Goal: Task Accomplishment & Management: Manage account settings

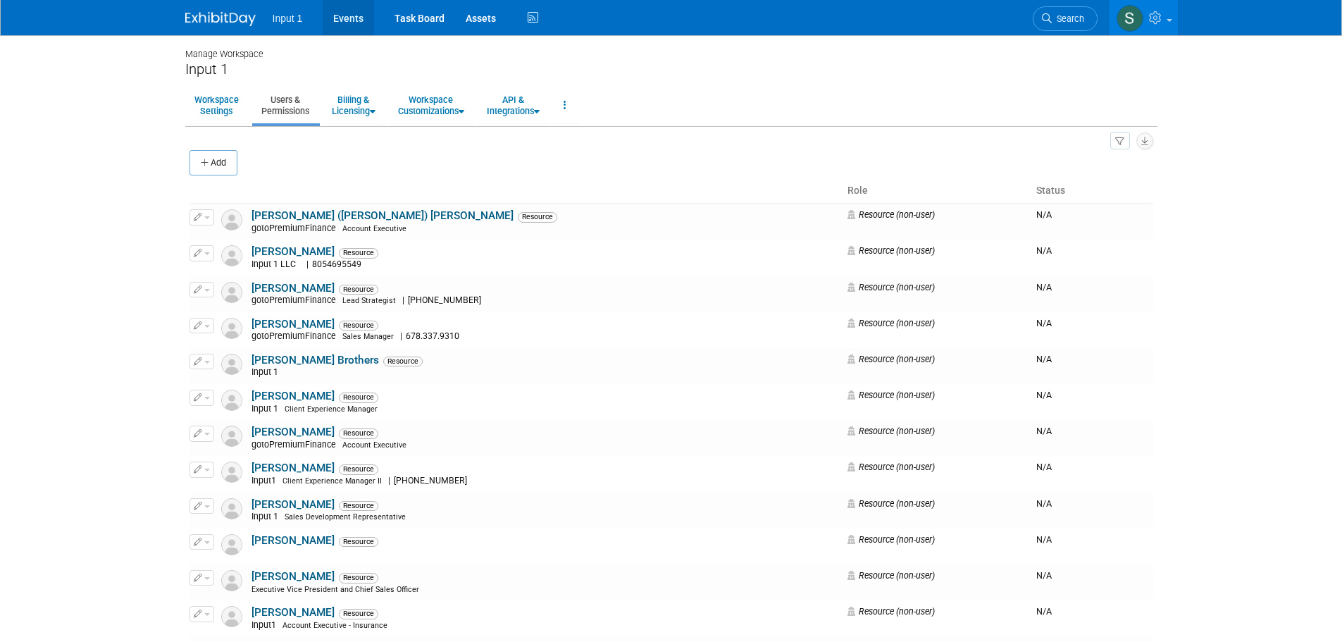
click at [340, 19] on link "Events" at bounding box center [348, 17] width 51 height 35
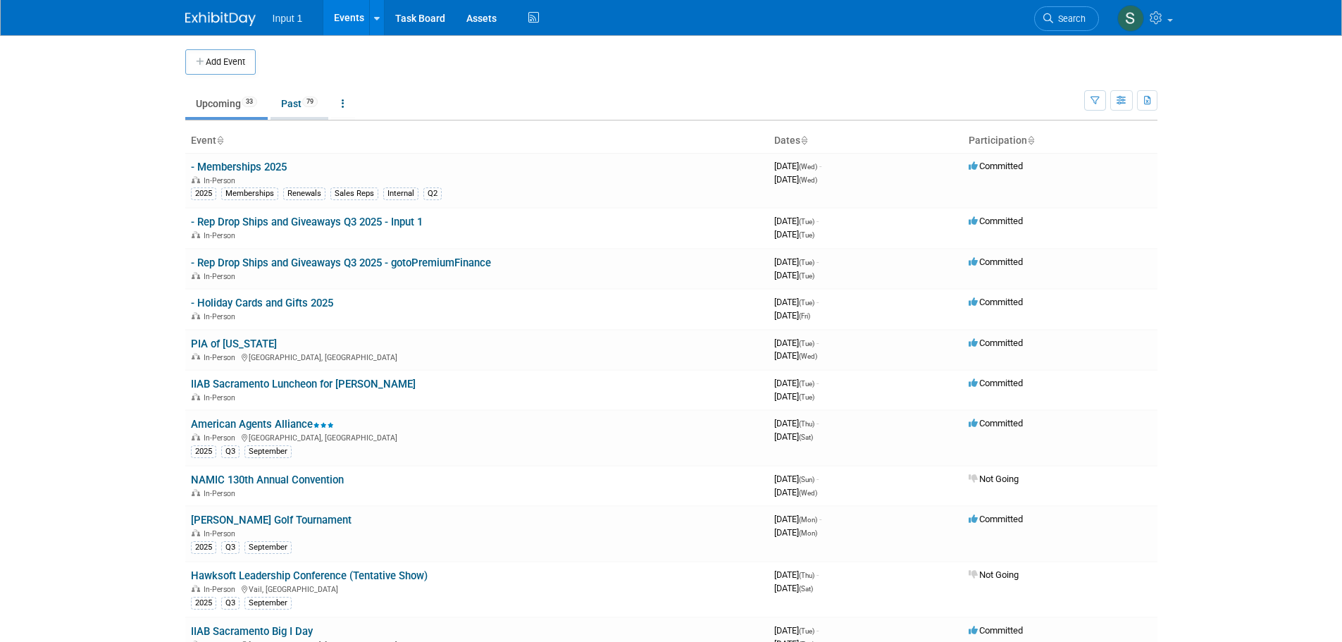
click at [291, 105] on link "Past 79" at bounding box center [300, 103] width 58 height 27
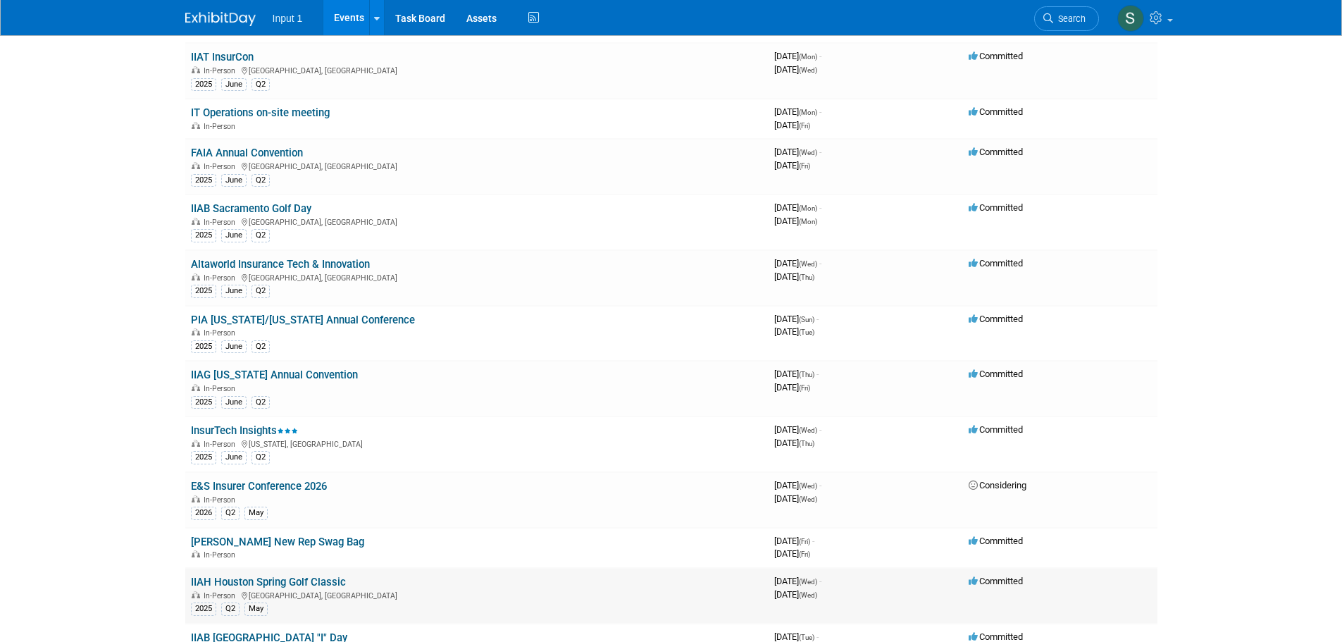
scroll to position [282, 0]
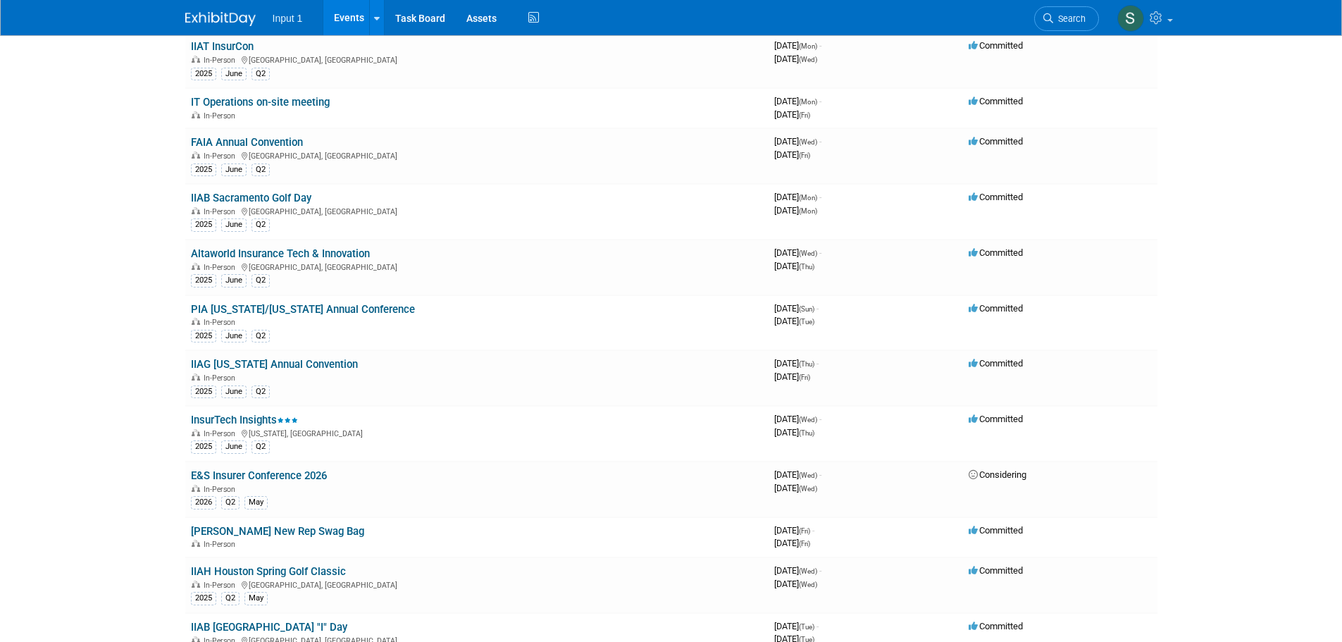
click at [1175, 360] on html "Input 1 Events Add Event Bulk Upload Events Shareable Event Boards Recently Vie…" at bounding box center [671, 39] width 1342 height 642
click at [1178, 360] on html "Input 1 Events Add Event Bulk Upload Events Shareable Event Boards Recently Vie…" at bounding box center [671, 39] width 1342 height 642
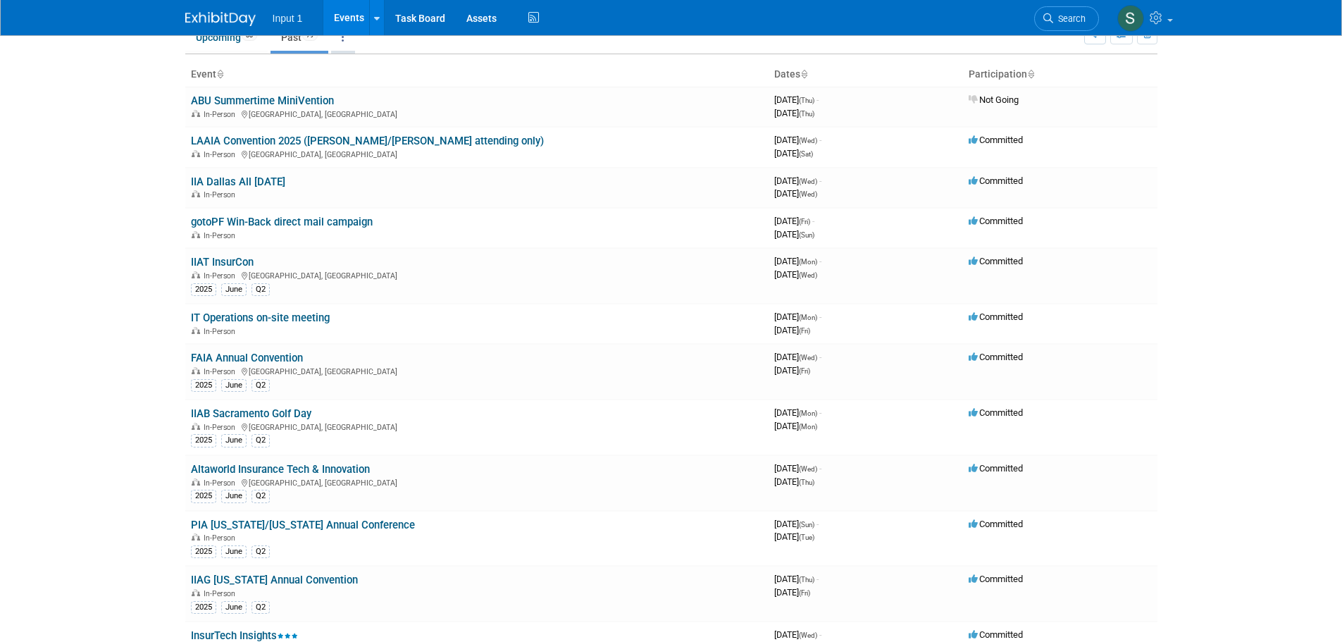
scroll to position [0, 0]
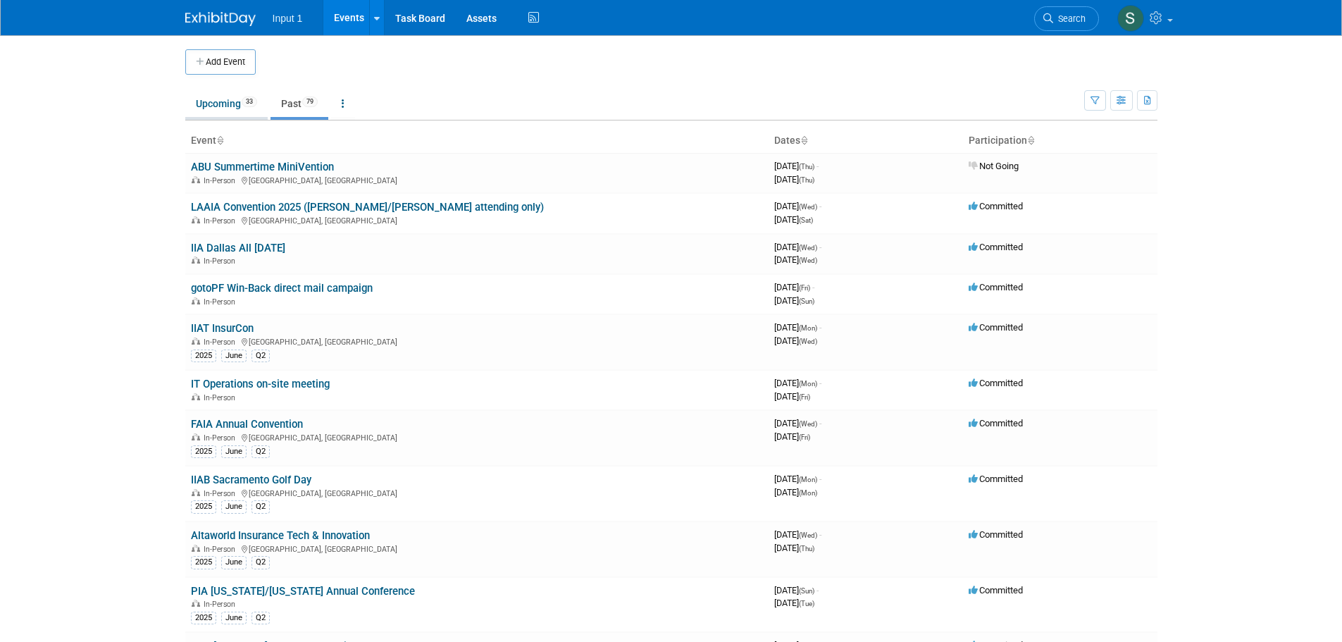
click at [220, 104] on link "Upcoming 33" at bounding box center [226, 103] width 82 height 27
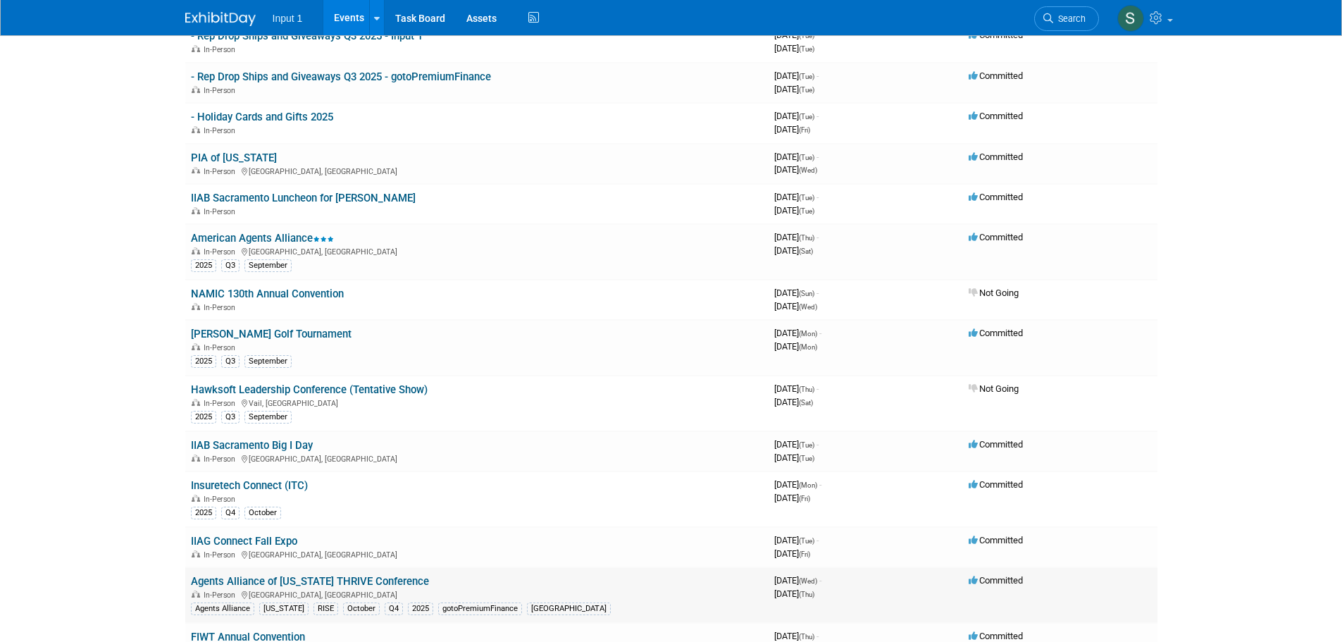
scroll to position [211, 0]
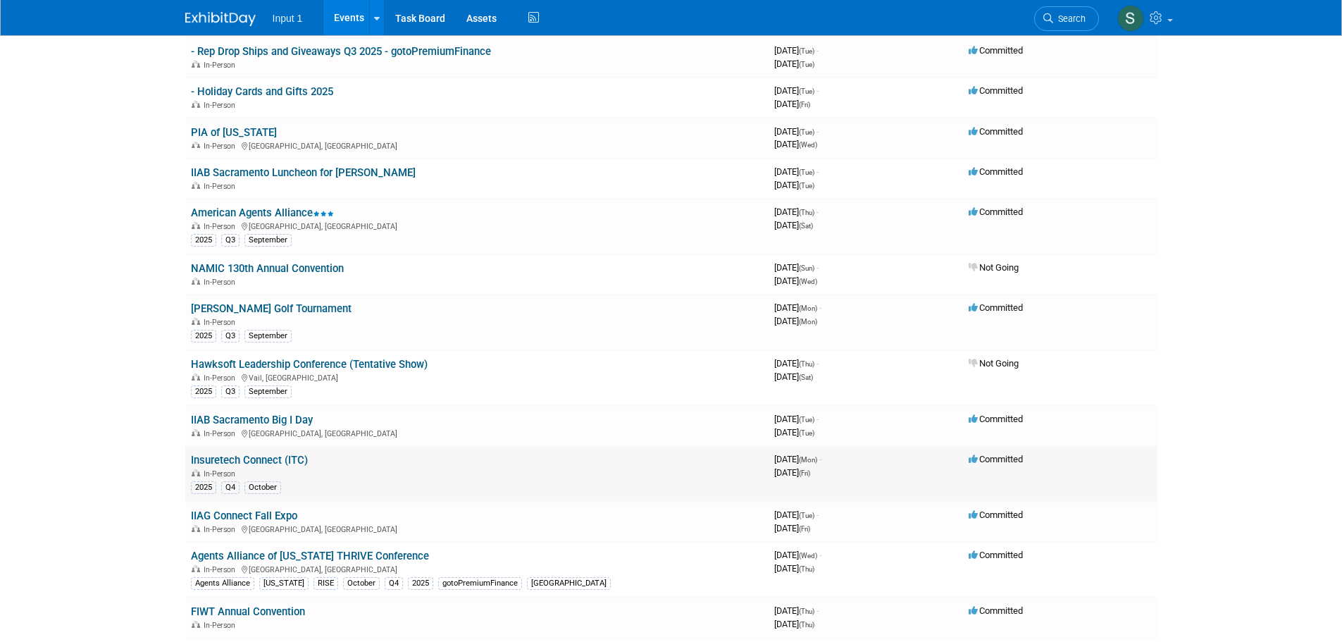
click at [254, 459] on link "Insuretech Connect (ITC)" at bounding box center [249, 460] width 117 height 13
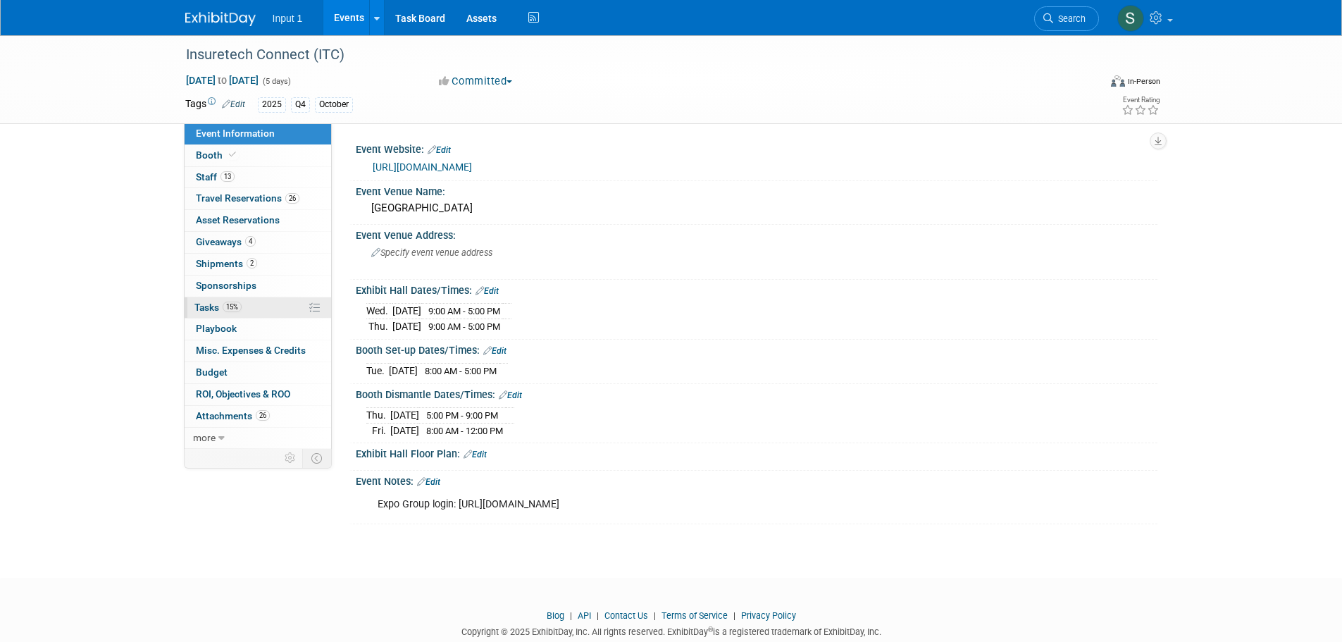
click at [211, 307] on span "Tasks 15%" at bounding box center [217, 307] width 47 height 11
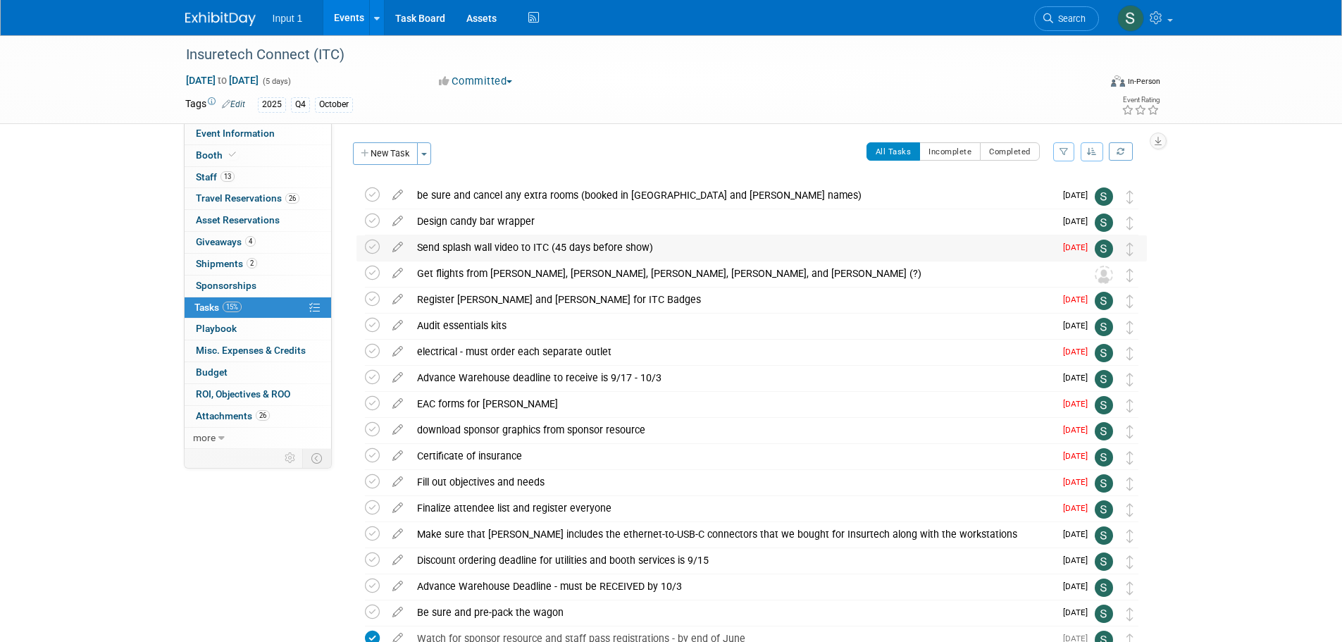
click at [1080, 251] on span "Aug 28" at bounding box center [1079, 247] width 32 height 10
click at [1060, 246] on td "Aug 28" at bounding box center [1075, 247] width 40 height 25
click at [395, 251] on icon at bounding box center [397, 244] width 25 height 18
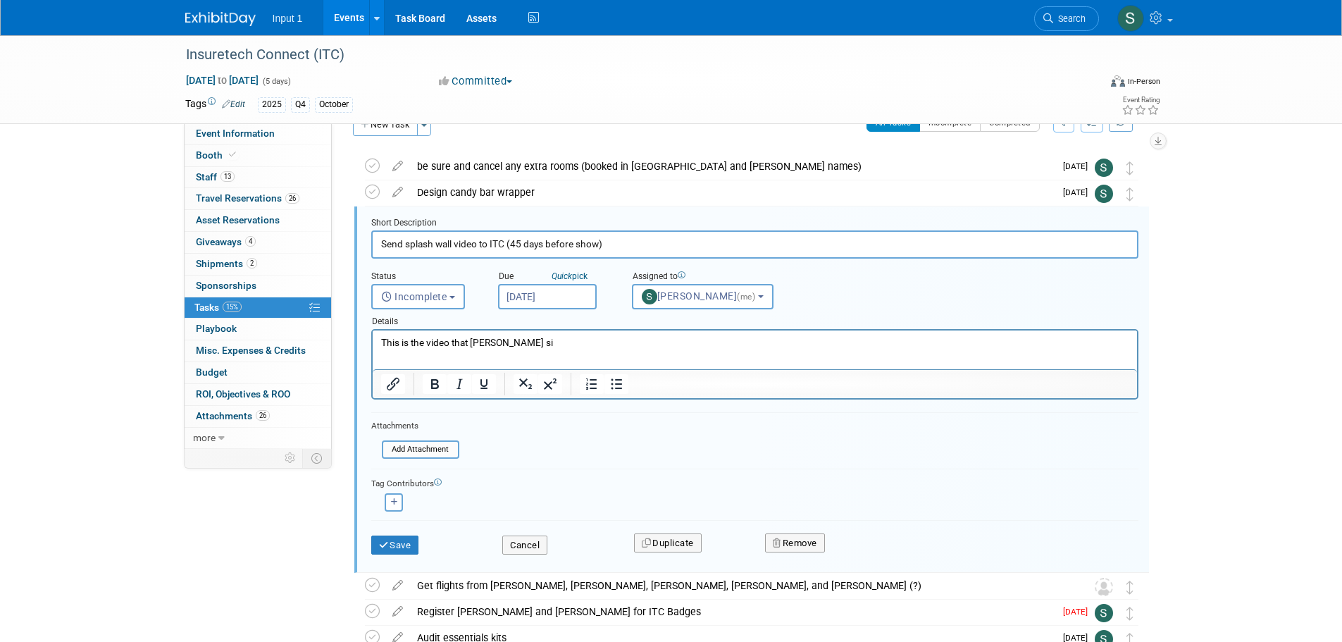
click at [523, 299] on input "Aug 28, 2025" at bounding box center [547, 296] width 99 height 25
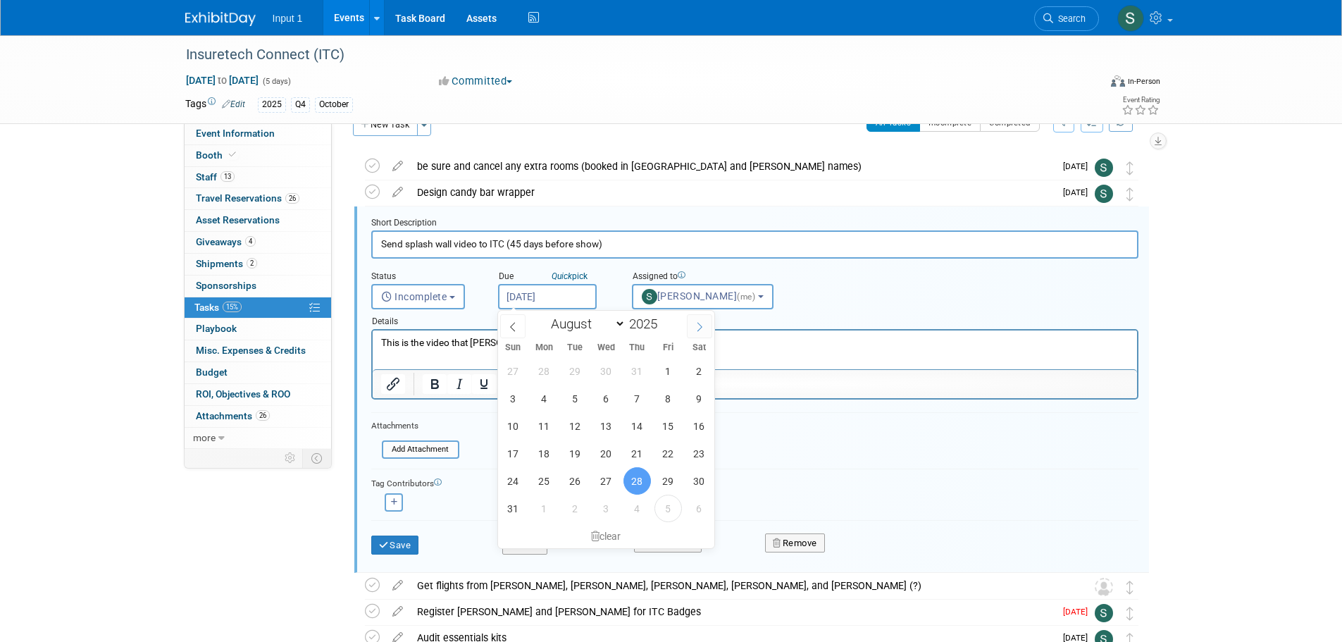
click at [698, 326] on icon at bounding box center [700, 327] width 10 height 10
select select "8"
click at [547, 399] on span "8" at bounding box center [544, 398] width 27 height 27
type input "Sep 8, 2025"
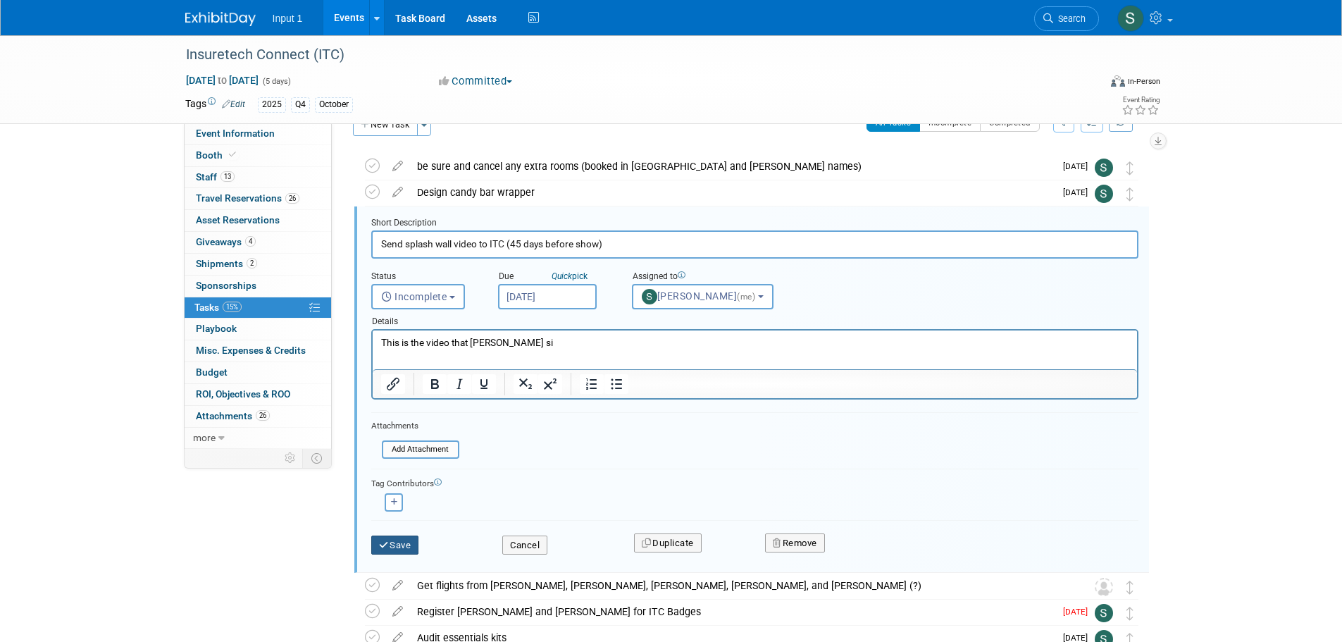
click at [400, 549] on button "Save" at bounding box center [395, 546] width 48 height 20
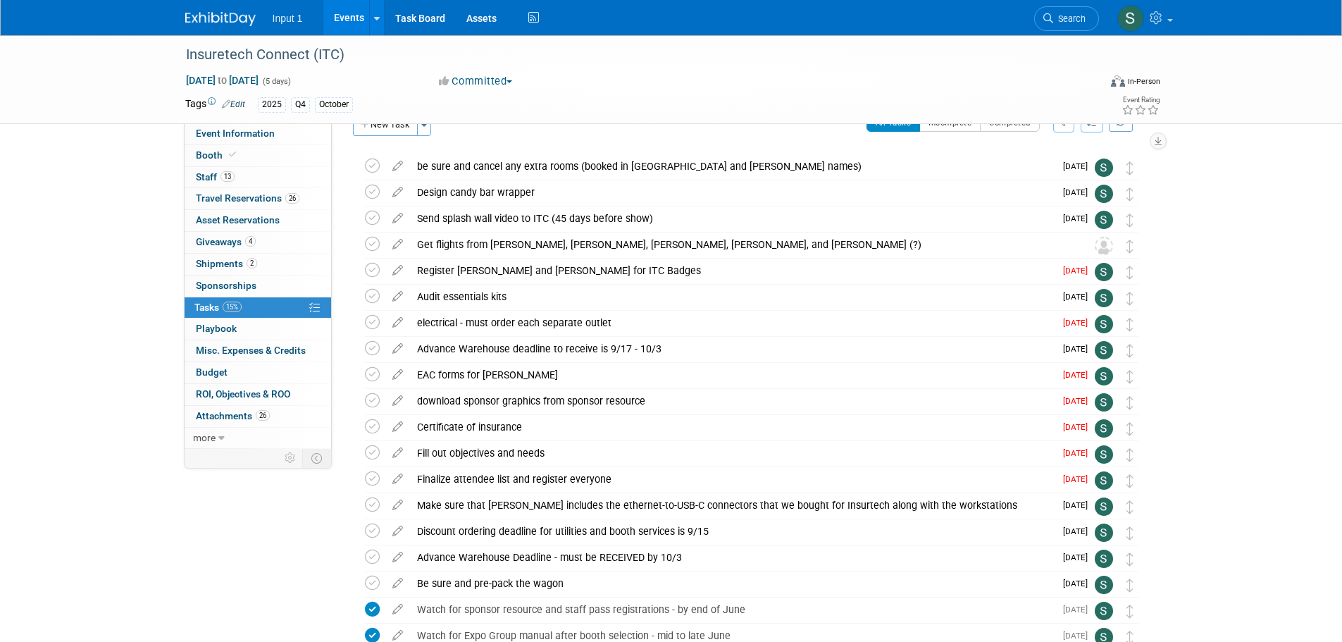
click at [1225, 306] on div "Insuretech Connect (ITC) Oct 13, 2025 to Oct 17, 2025 (5 days) Oct 13, 2025 to …" at bounding box center [671, 383] width 1342 height 755
click at [471, 323] on div "electrical - must order each separate outlet" at bounding box center [732, 323] width 645 height 24
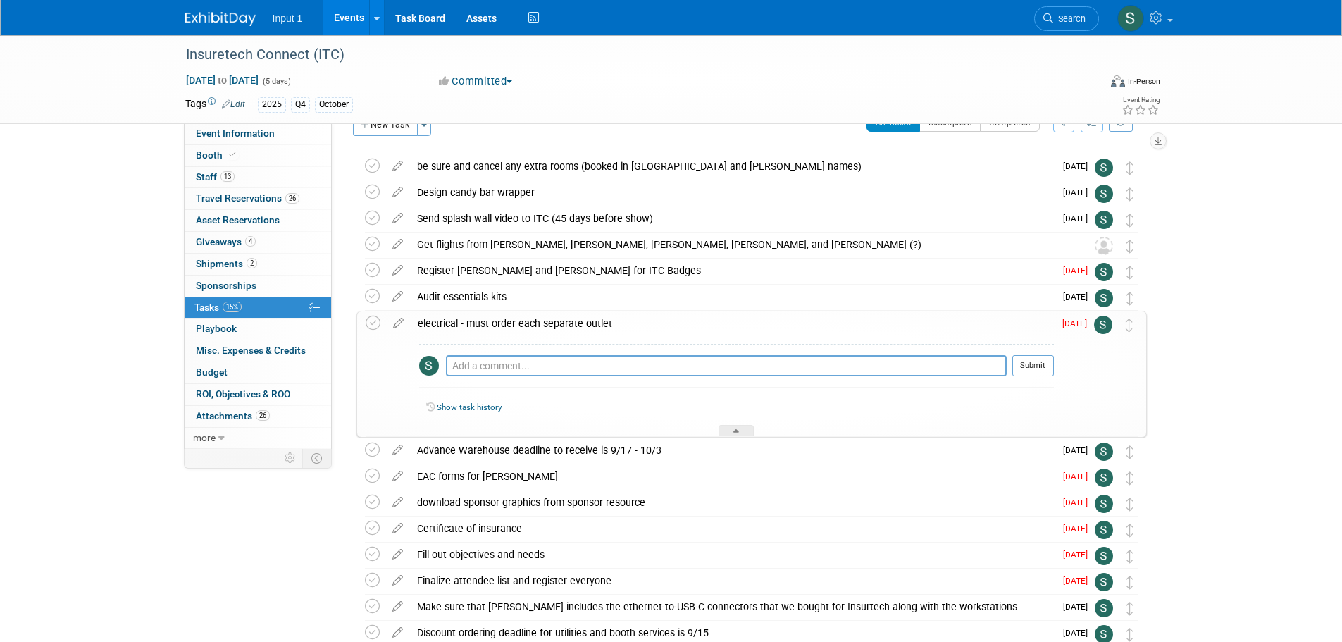
click at [471, 323] on div "electrical - must order each separate outlet" at bounding box center [732, 323] width 643 height 24
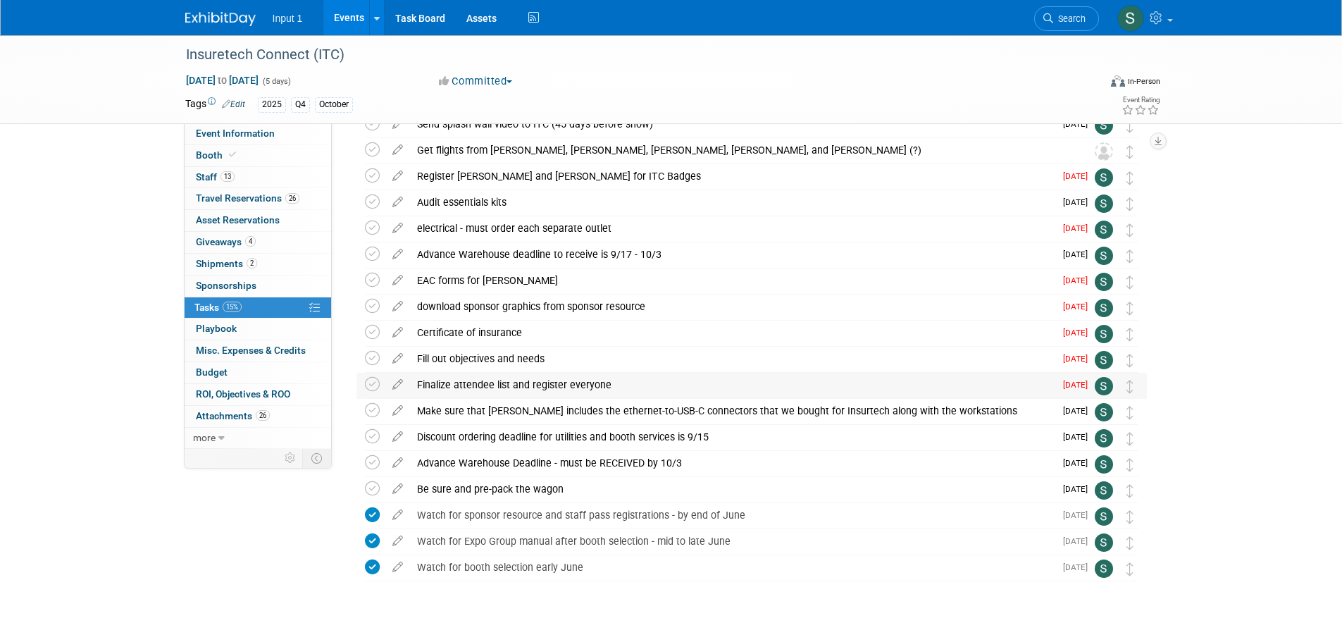
scroll to position [149, 0]
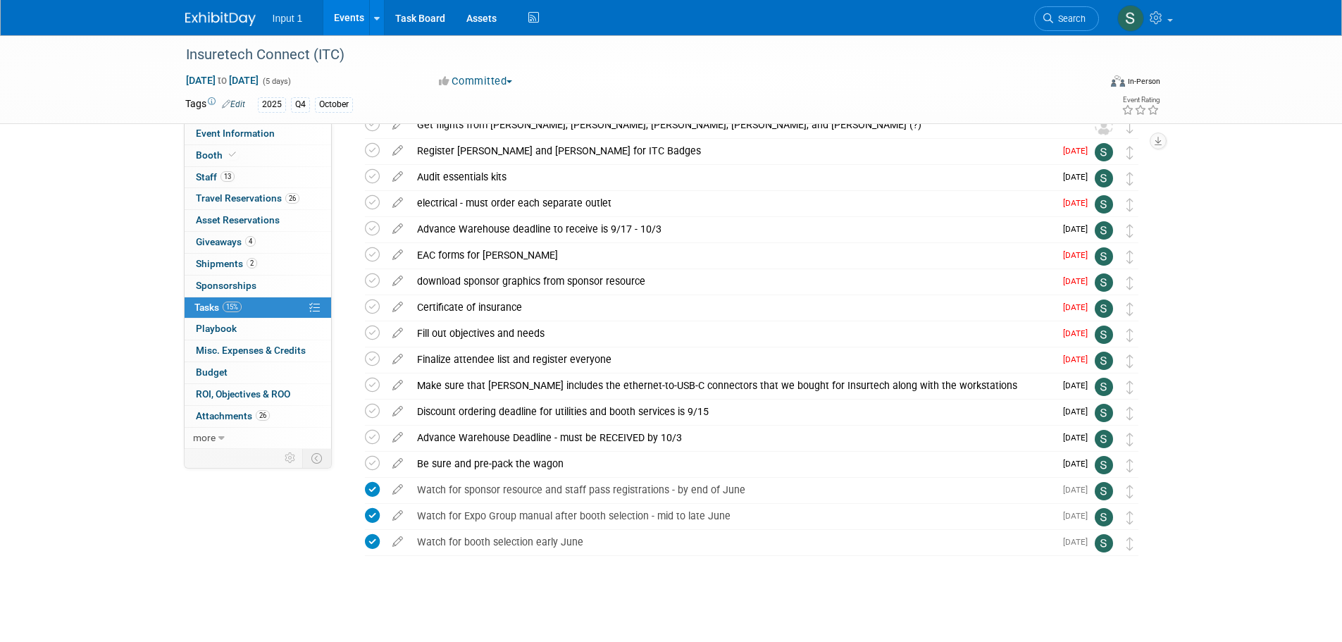
click at [395, 309] on icon at bounding box center [397, 304] width 25 height 18
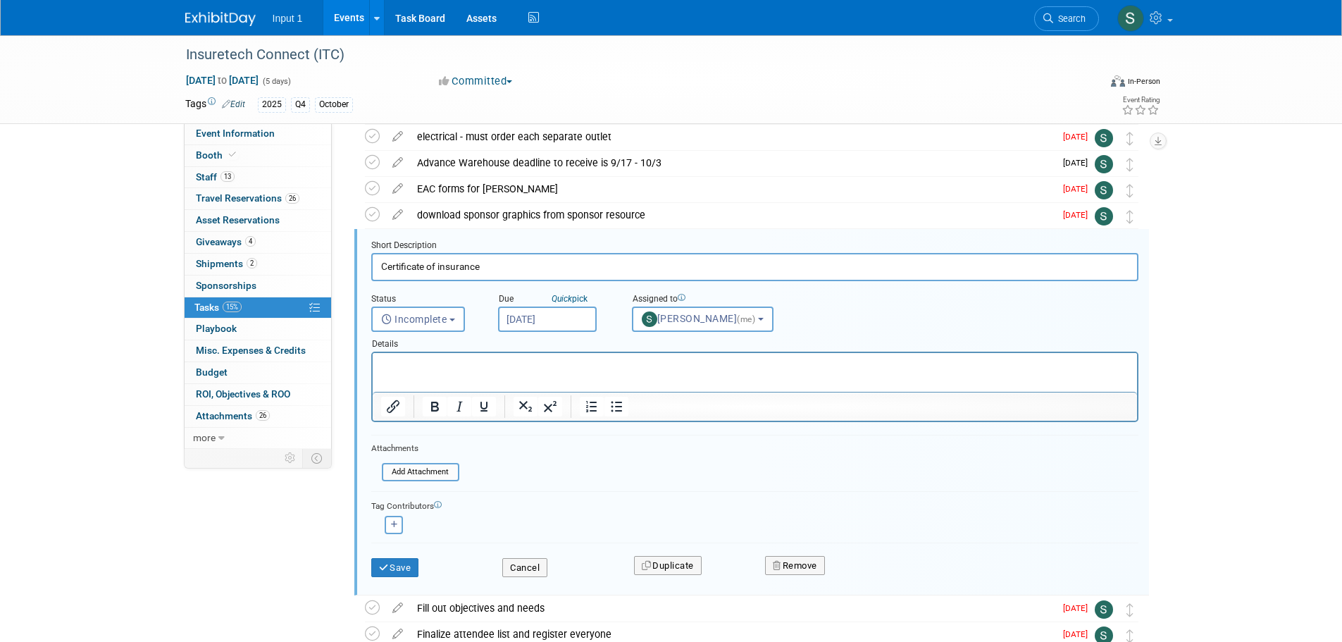
scroll to position [237, 0]
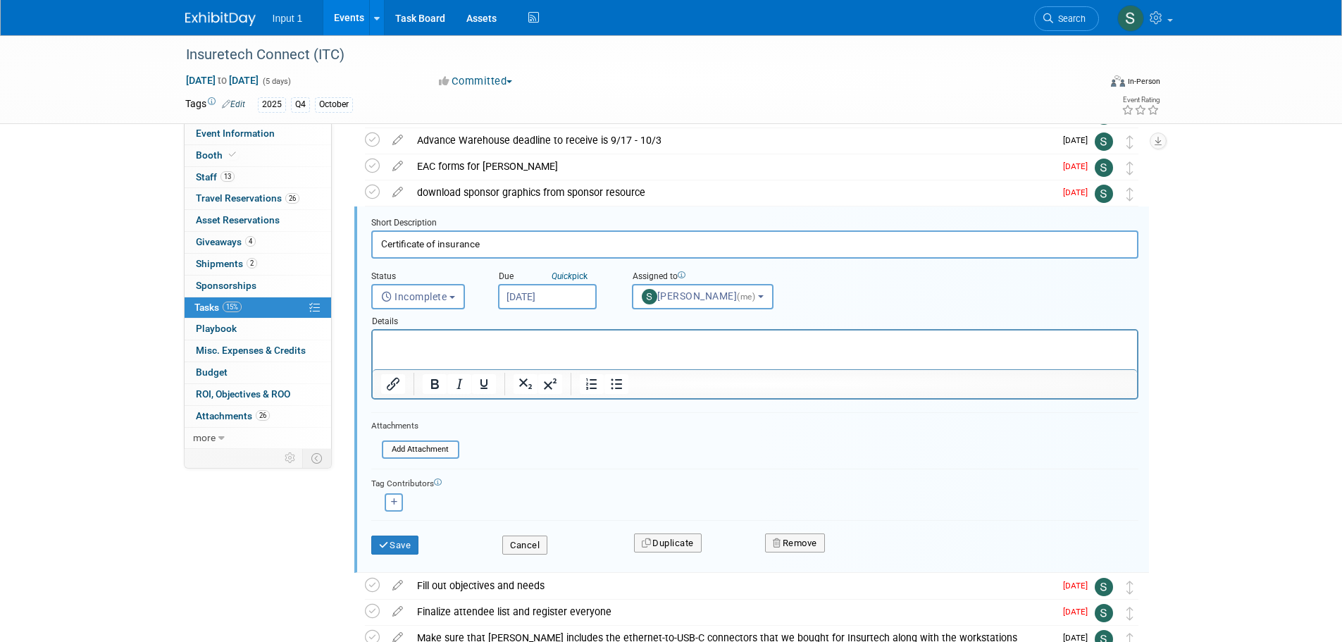
click at [540, 293] on input "Jul 18, 2025" at bounding box center [547, 296] width 99 height 25
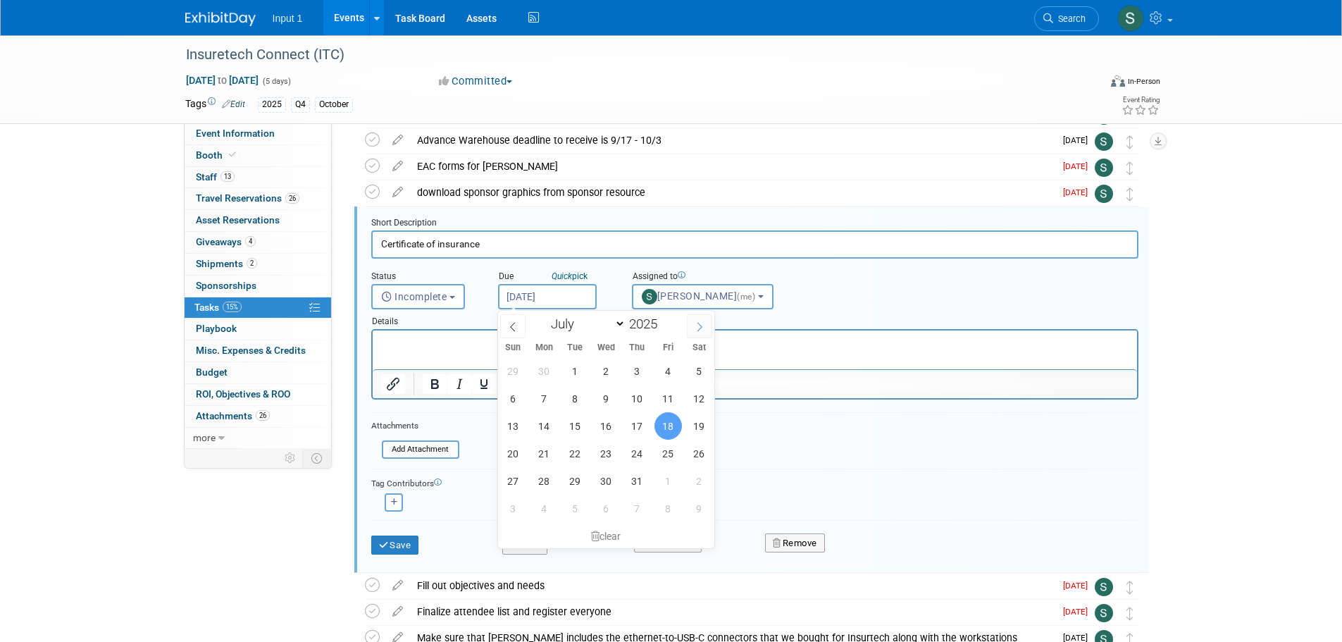
click at [698, 326] on icon at bounding box center [700, 327] width 10 height 10
select select "8"
click at [666, 397] on span "12" at bounding box center [668, 398] width 27 height 27
type input "Sep 12, 2025"
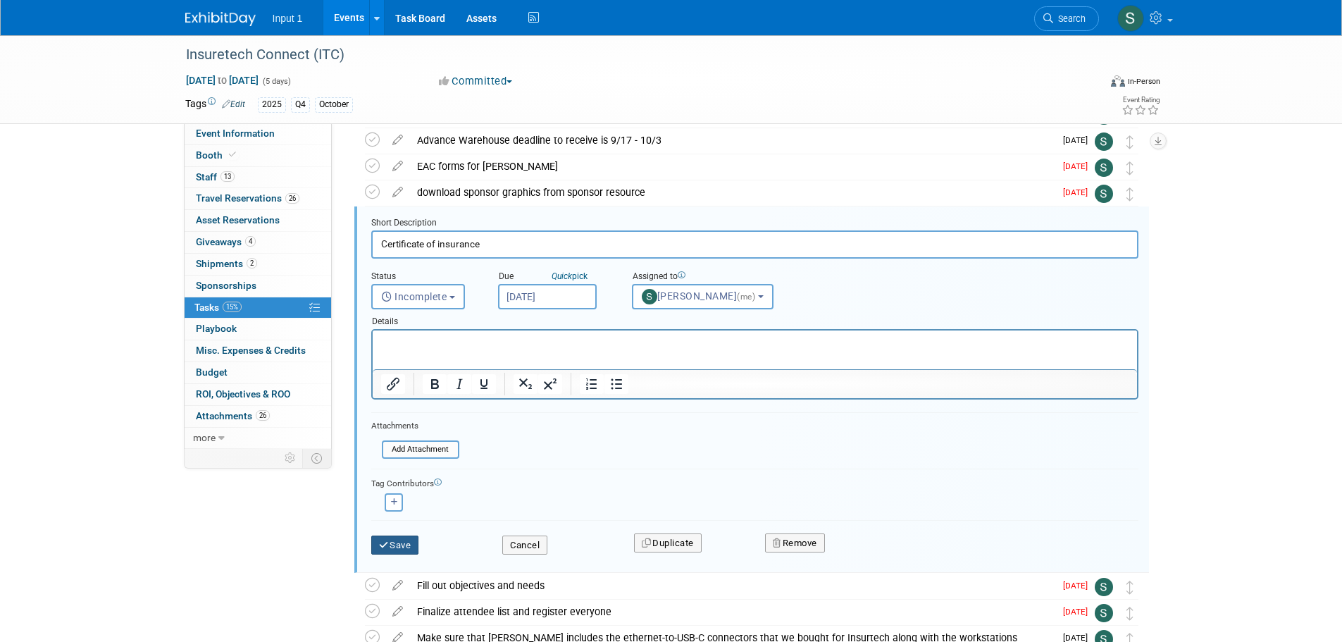
click at [395, 545] on button "Save" at bounding box center [395, 546] width 48 height 20
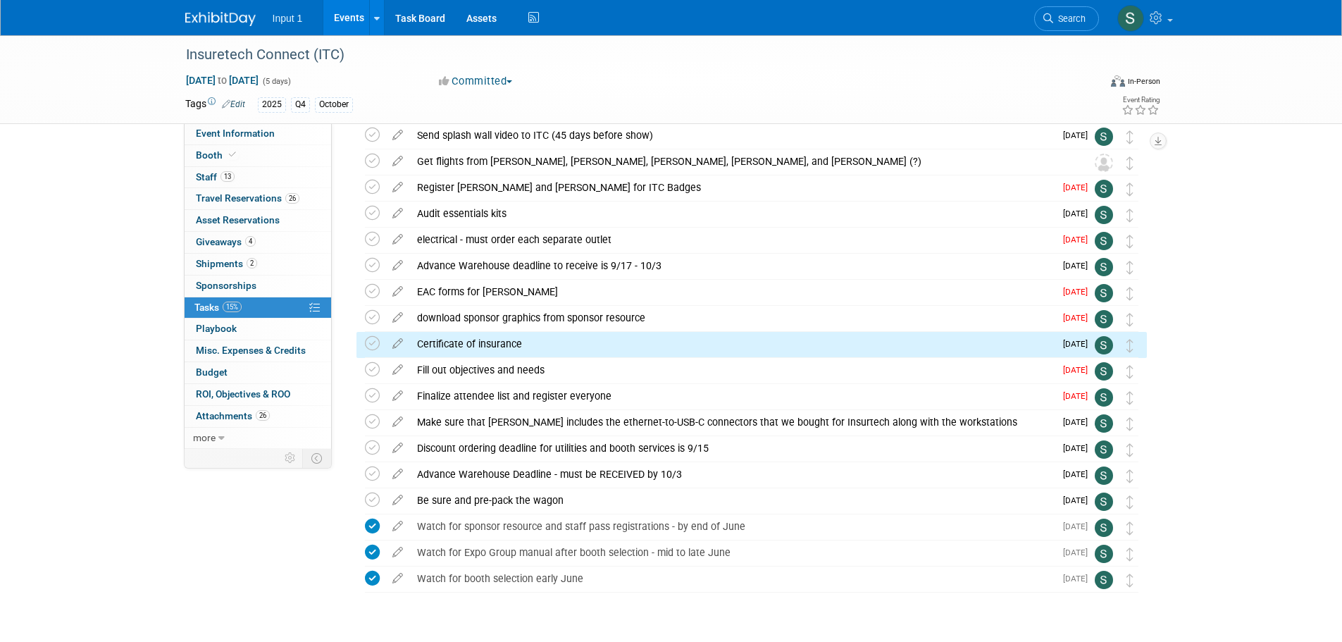
scroll to position [78, 0]
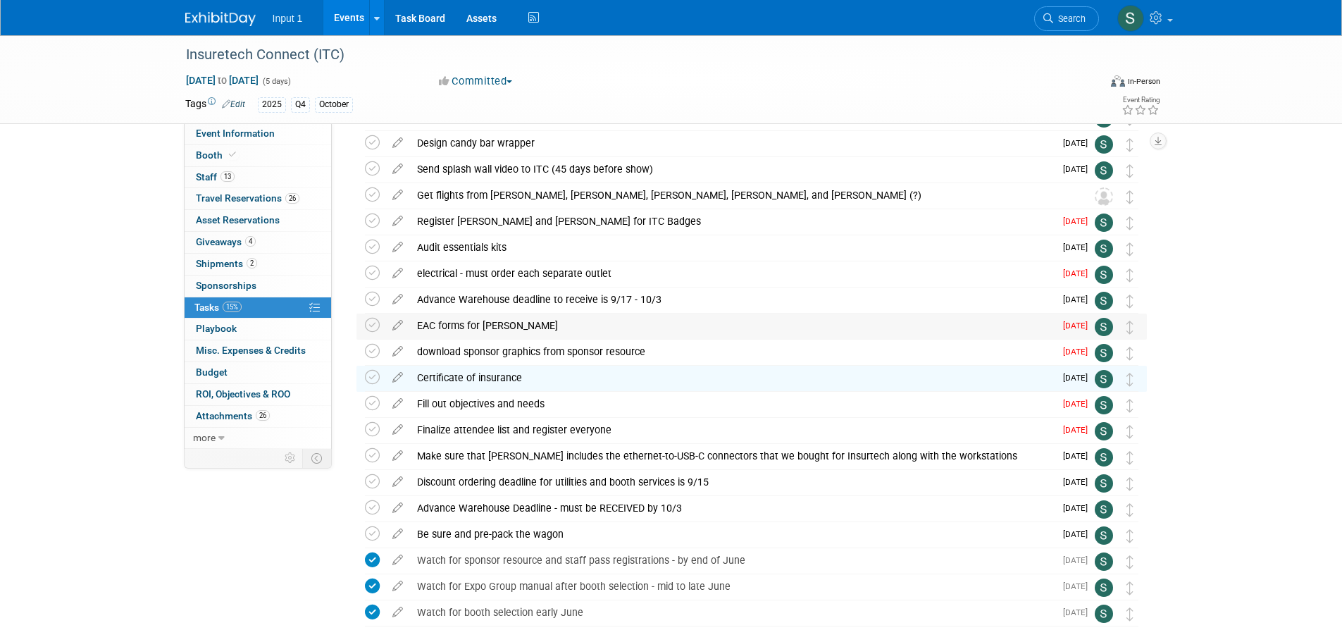
click at [466, 326] on div "EAC forms for Joseph" at bounding box center [732, 326] width 645 height 24
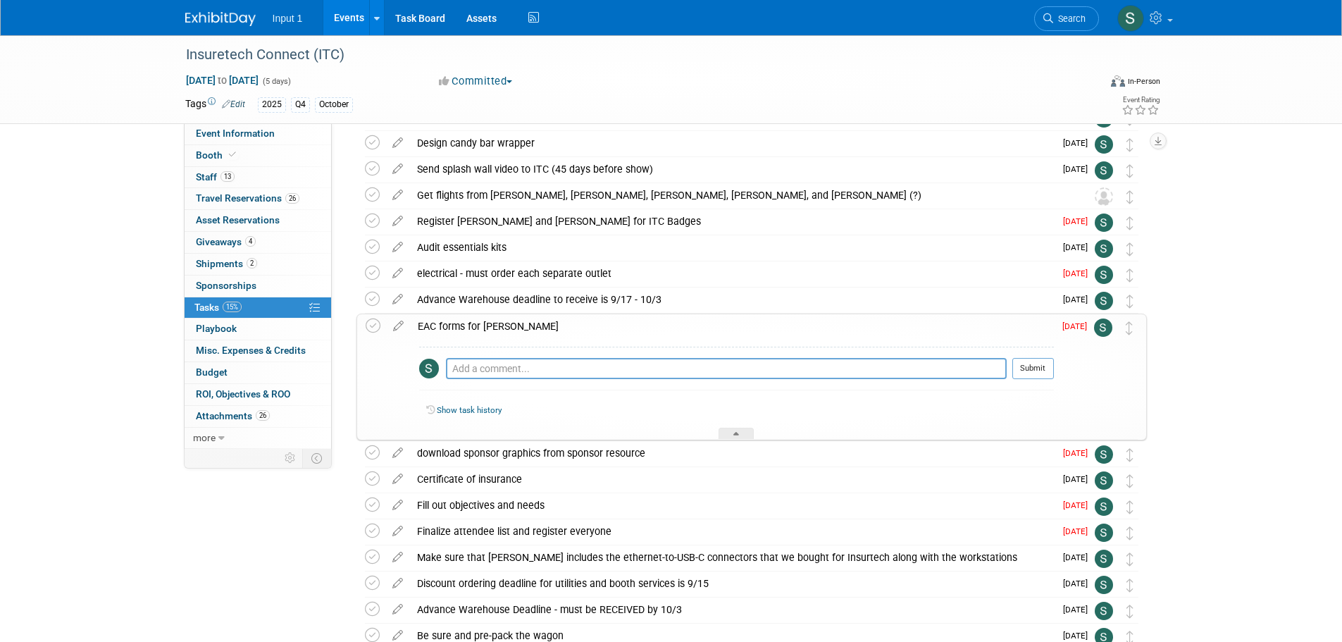
click at [508, 481] on div "Certificate of insurance" at bounding box center [732, 479] width 645 height 24
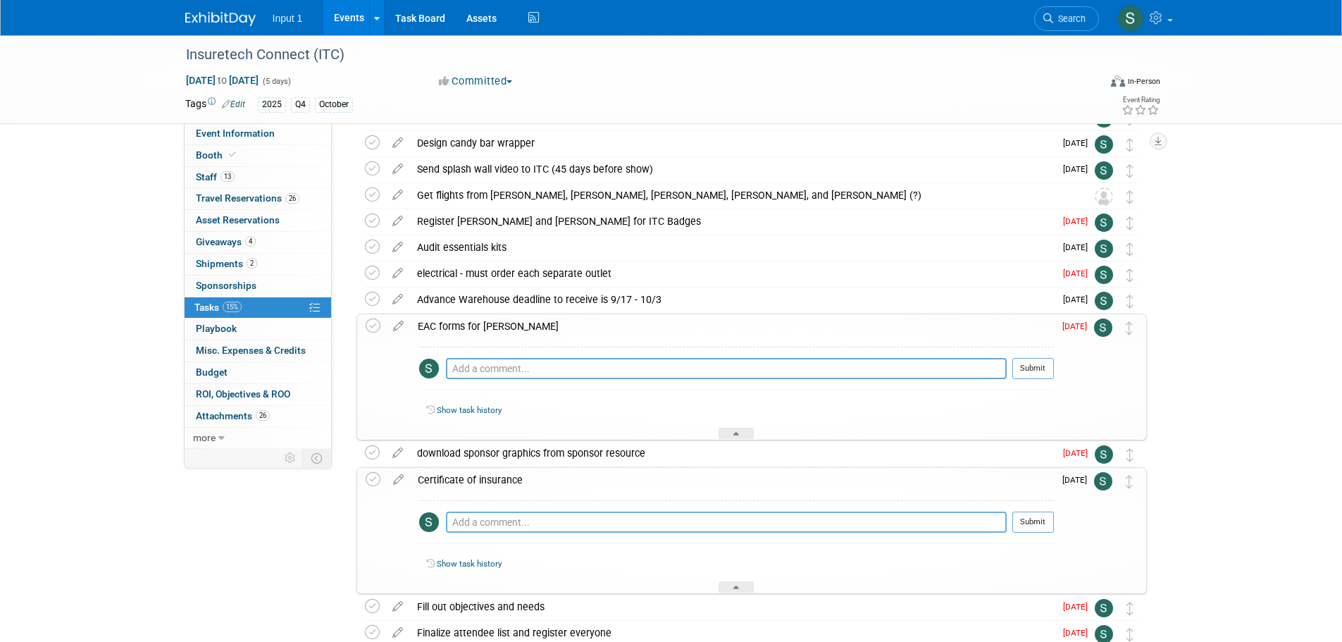
click at [501, 518] on textarea at bounding box center [726, 522] width 561 height 21
type textarea "Joseph will upload as per his email 20250830"
click at [1025, 524] on button "Submit" at bounding box center [1034, 522] width 42 height 21
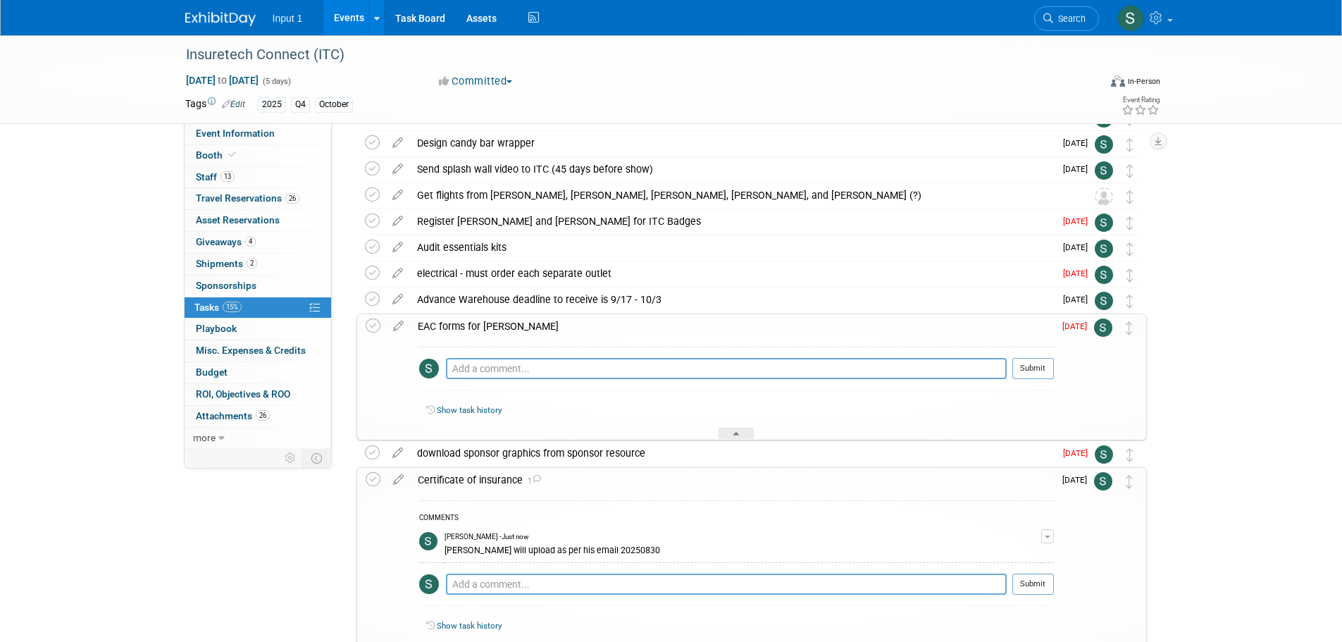
click at [1229, 199] on div "Insuretech Connect (ITC) Oct 13, 2025 to Oct 17, 2025 (5 days) Oct 13, 2025 to …" at bounding box center [671, 467] width 1342 height 1020
